Goal: Transaction & Acquisition: Purchase product/service

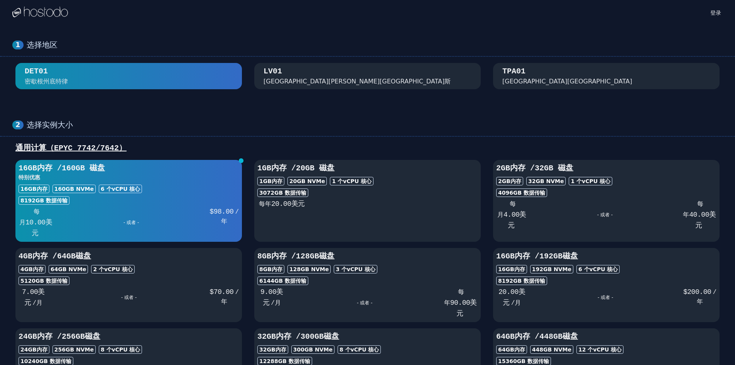
click at [507, 122] on div "选择实例大小" at bounding box center [375, 125] width 696 height 10
click at [194, 195] on div "16GB 内存 / 160 GB 磁盘 特别优惠 16GB 内存 160 GB NVMe 6 个 vCPU 核心 8192 GB 数据传输 每月 10.00 …" at bounding box center [128, 201] width 226 height 76
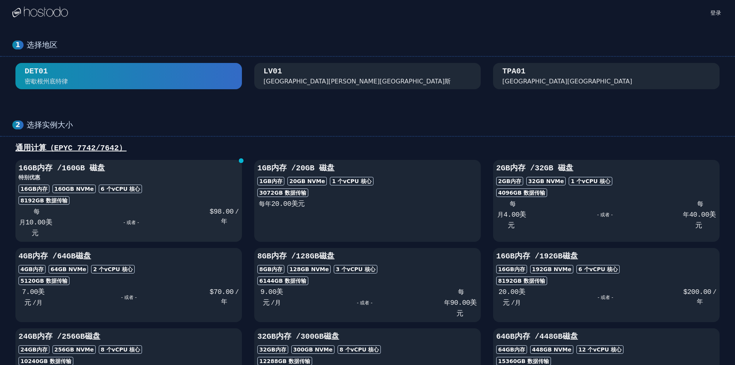
click at [171, 195] on div "16GB 内存 / 160 GB 磁盘 特别优惠 16GB 内存 160 GB NVMe 6 个 vCPU 核心 8192 GB 数据传输 每月 10.00 …" at bounding box center [128, 201] width 226 height 76
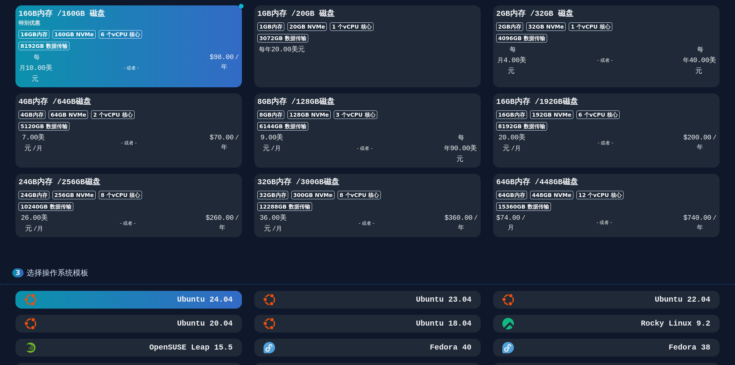
scroll to position [270, 0]
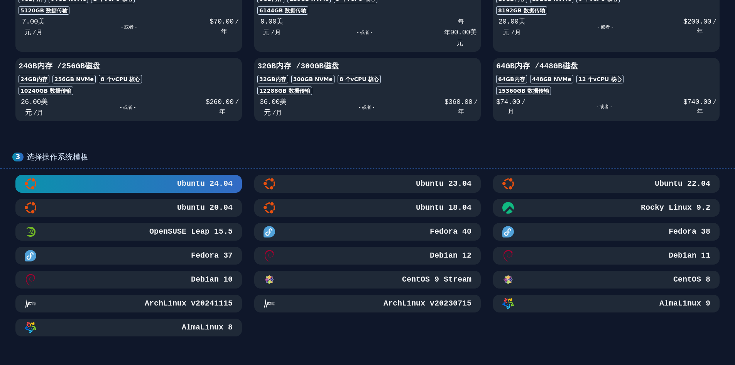
click at [205, 277] on font "Debian 10" at bounding box center [212, 279] width 42 height 9
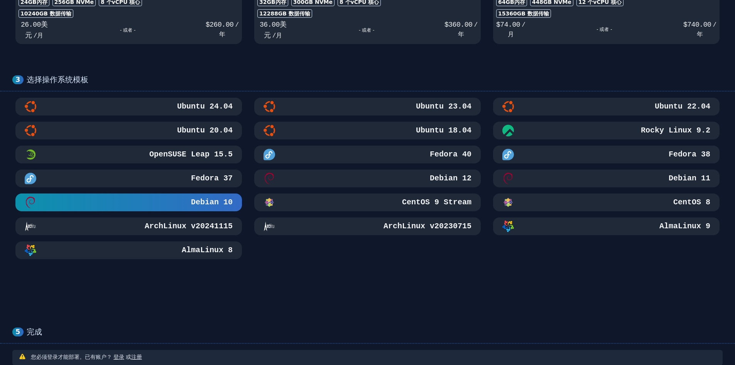
scroll to position [386, 0]
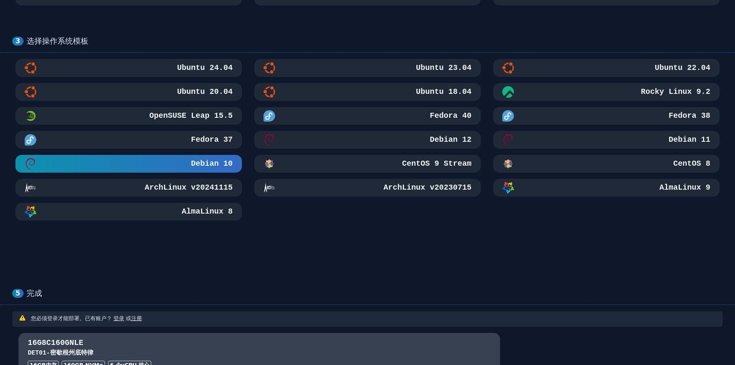
click at [444, 142] on font "Debian 12" at bounding box center [451, 139] width 42 height 9
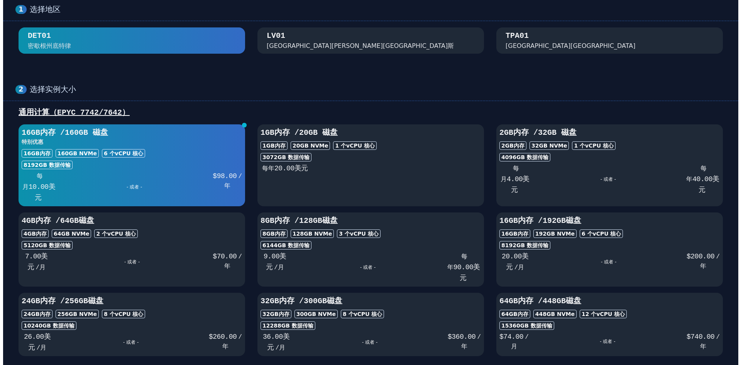
scroll to position [0, 0]
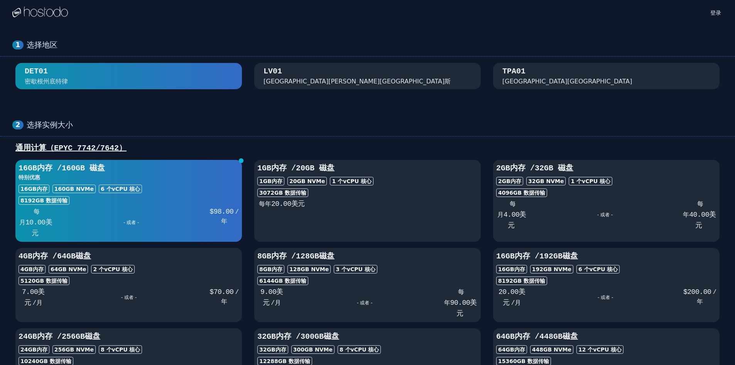
click at [385, 76] on div "[GEOGRAPHIC_DATA] [GEOGRAPHIC_DATA][PERSON_NAME][GEOGRAPHIC_DATA]斯" at bounding box center [367, 76] width 208 height 20
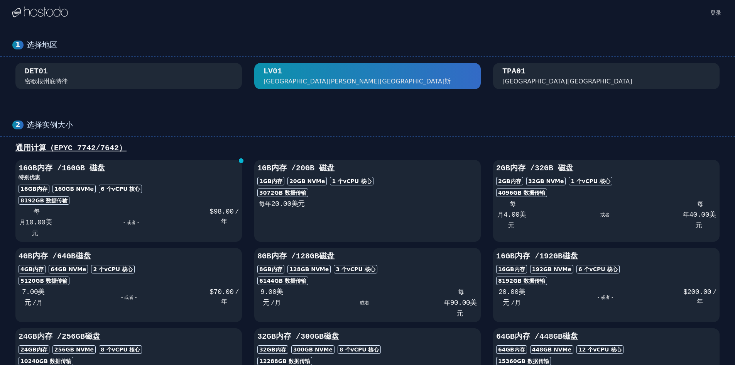
click at [567, 79] on div "TPA01 [GEOGRAPHIC_DATA][GEOGRAPHIC_DATA]" at bounding box center [606, 76] width 208 height 20
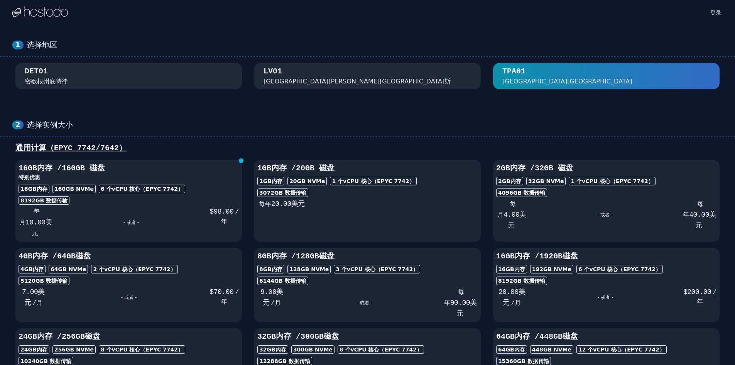
click at [353, 60] on div "1 选择地区 DET01 [GEOGRAPHIC_DATA][GEOGRAPHIC_DATA] [GEOGRAPHIC_DATA][PERSON_NAME][…" at bounding box center [367, 65] width 735 height 80
click at [296, 83] on font "[GEOGRAPHIC_DATA][PERSON_NAME][GEOGRAPHIC_DATA]斯" at bounding box center [356, 81] width 187 height 7
